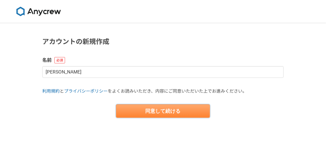
click at [172, 107] on button "同意して続ける" at bounding box center [163, 110] width 94 height 13
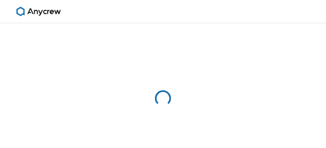
select select "13"
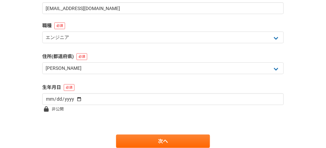
scroll to position [186, 0]
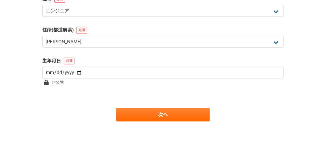
click at [46, 83] on icon at bounding box center [46, 82] width 5 height 5
click at [82, 89] on form "ようこそ、 Yoshio IWAI さん あなたのプロフィールを教えてください （あとから編集できます） メールアドレス [EMAIL_ADDRESS][DO…" at bounding box center [162, 7] width 241 height 228
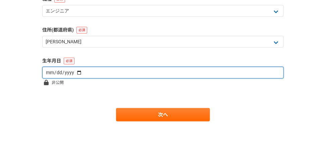
click at [76, 71] on input "date" at bounding box center [162, 73] width 241 height 12
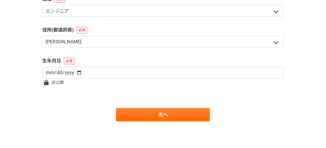
click at [76, 88] on form "ようこそ、 Yoshio IWAI さん あなたのプロフィールを教えてください （あとから編集できます） メールアドレス [EMAIL_ADDRESS][DO…" at bounding box center [162, 7] width 241 height 228
click at [48, 82] on icon at bounding box center [46, 82] width 5 height 5
click at [54, 82] on span "非公開" at bounding box center [58, 82] width 12 height 8
click at [46, 83] on icon at bounding box center [46, 82] width 5 height 5
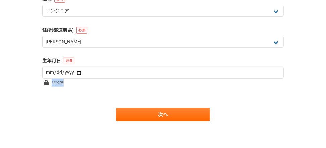
click at [46, 83] on icon at bounding box center [46, 82] width 5 height 5
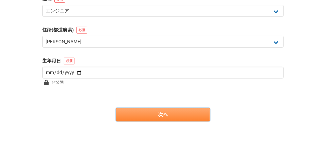
click at [170, 111] on link "次へ" at bounding box center [163, 114] width 94 height 13
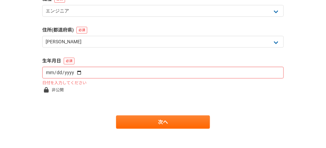
click at [75, 85] on form "ようこそ、 Yoshio IWAI さん あなたのプロフィールを教えてください （あとから編集できます） メールアドレス [EMAIL_ADDRESS][DO…" at bounding box center [162, 11] width 241 height 236
click at [74, 73] on input "date" at bounding box center [162, 73] width 241 height 12
